Goal: Navigation & Orientation: Understand site structure

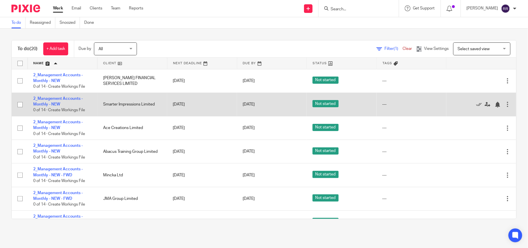
scroll to position [43, 0]
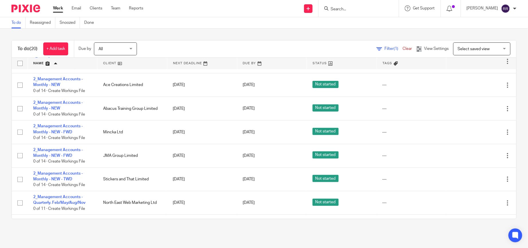
click at [253, 62] on link at bounding box center [272, 63] width 70 height 11
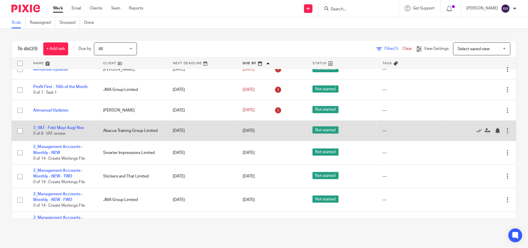
scroll to position [86, 0]
